Goal: Check status: Check status

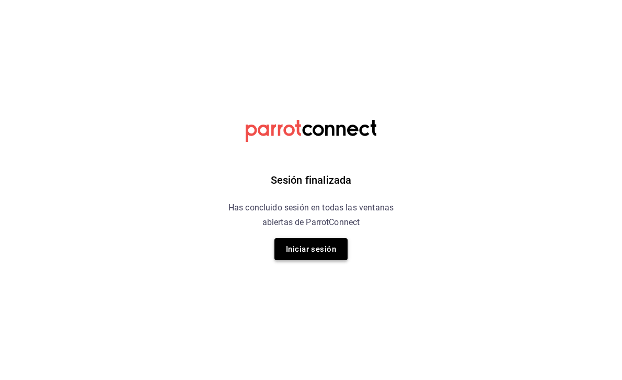
click at [306, 255] on button "Iniciar sesión" at bounding box center [311, 249] width 73 height 22
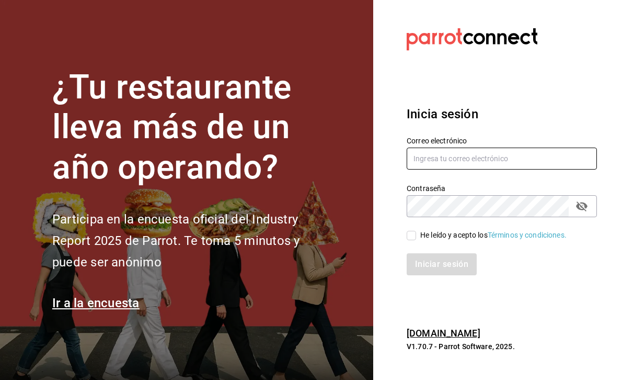
type input "pichi@zabal.mx"
click at [440, 159] on input "pichi@zabal.mx" at bounding box center [502, 158] width 190 height 22
click at [409, 234] on input "He leído y acepto los Términos y condiciones." at bounding box center [411, 235] width 9 height 9
checkbox input "true"
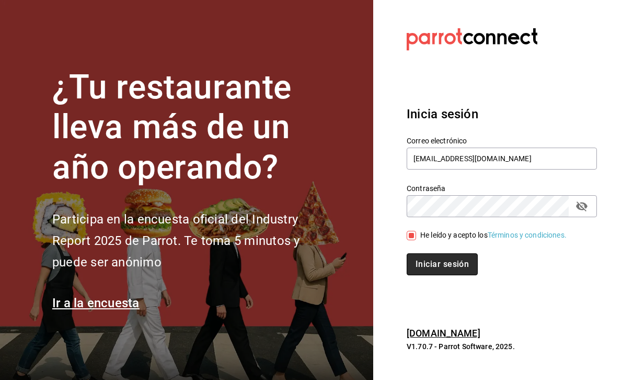
click at [426, 261] on button "Iniciar sesión" at bounding box center [442, 264] width 71 height 22
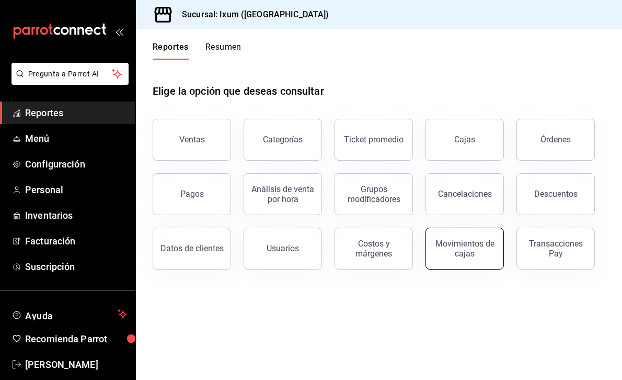
click at [465, 251] on div "Movimientos de cajas" at bounding box center [464, 248] width 65 height 20
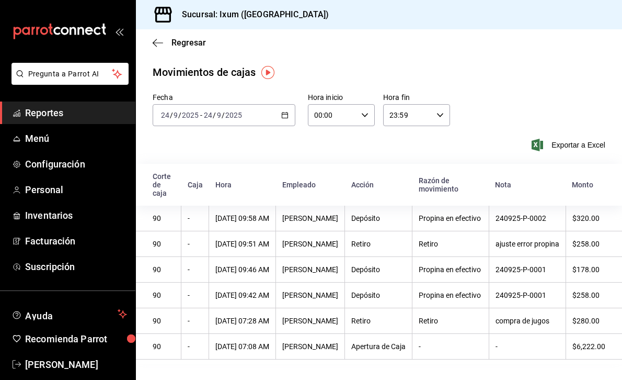
scroll to position [0, 39]
click at [279, 110] on div "[DATE] [DATE] - [DATE] [DATE]" at bounding box center [224, 115] width 143 height 22
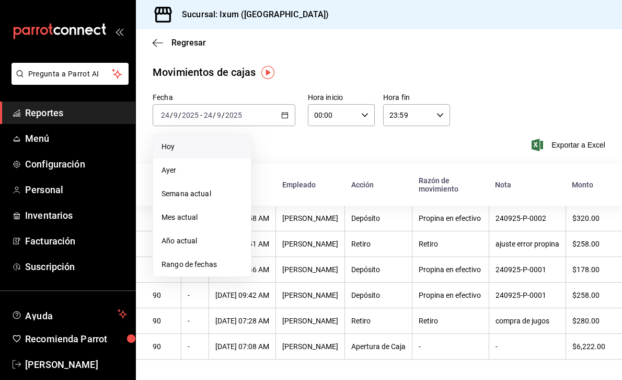
click at [188, 147] on span "Hoy" at bounding box center [202, 146] width 81 height 11
